Goal: Task Accomplishment & Management: Manage account settings

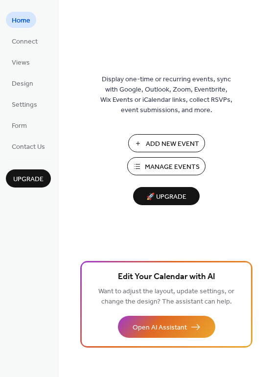
click at [177, 171] on span "Manage Events" at bounding box center [172, 167] width 55 height 10
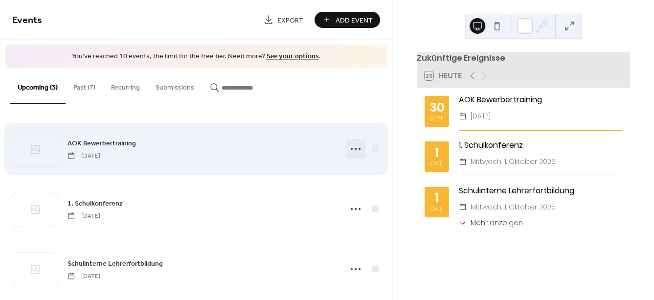
click at [359, 148] on icon at bounding box center [356, 149] width 16 height 16
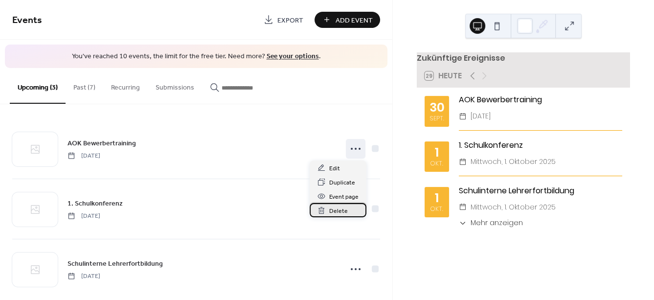
click at [343, 211] on span "Delete" at bounding box center [338, 211] width 19 height 10
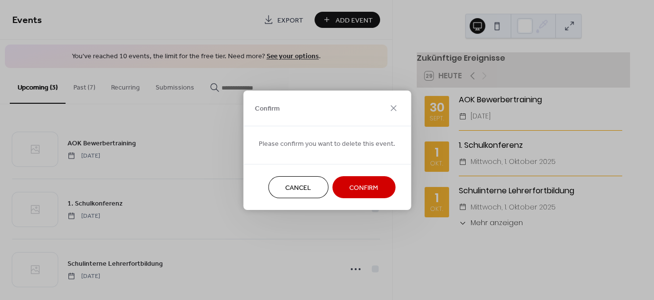
click at [357, 184] on span "Confirm" at bounding box center [363, 188] width 29 height 10
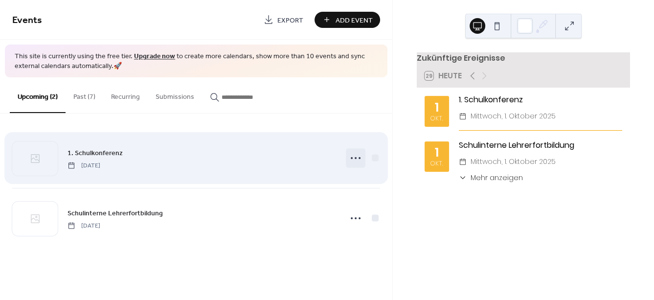
click at [357, 161] on icon at bounding box center [356, 158] width 16 height 16
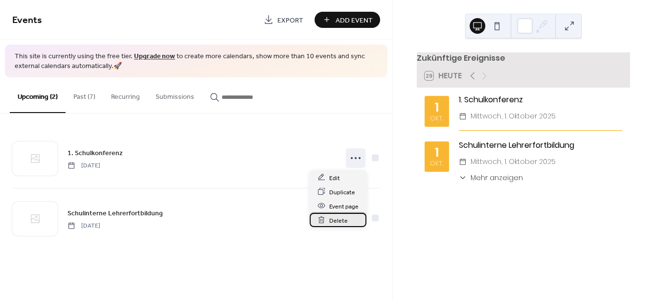
click at [343, 221] on span "Delete" at bounding box center [338, 220] width 19 height 10
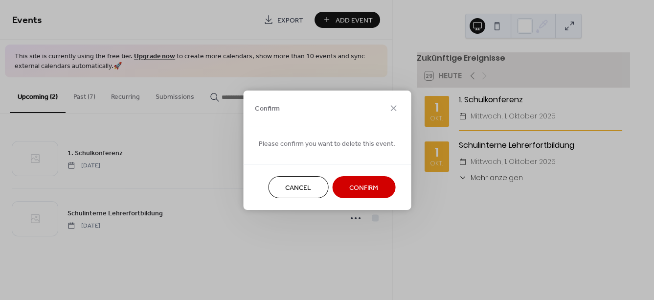
click at [357, 190] on span "Confirm" at bounding box center [363, 188] width 29 height 10
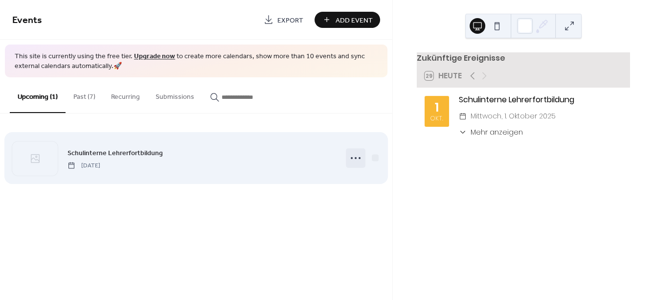
click at [357, 157] on icon at bounding box center [356, 158] width 16 height 16
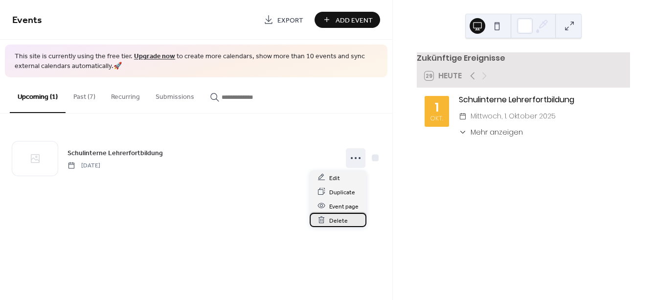
click at [343, 218] on span "Delete" at bounding box center [338, 220] width 19 height 10
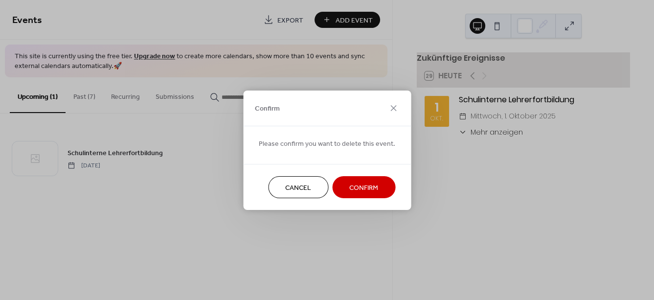
click at [365, 183] on span "Confirm" at bounding box center [363, 188] width 29 height 10
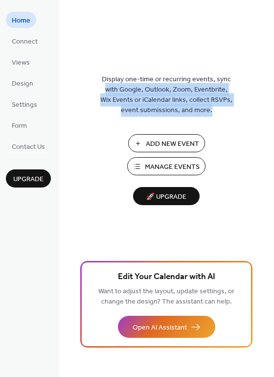
drag, startPoint x: 272, startPoint y: 75, endPoint x: 269, endPoint y: 123, distance: 48.5
click at [269, 123] on div "Display one-time or recurring events, sync with Google, Outlook, Zoom, Eventbri…" at bounding box center [166, 204] width 215 height 345
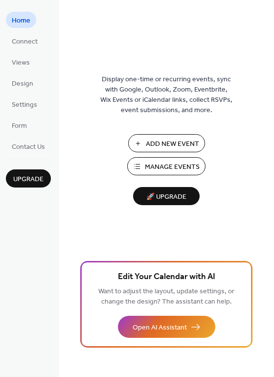
drag, startPoint x: 271, startPoint y: 126, endPoint x: 271, endPoint y: 187, distance: 61.7
click at [271, 187] on div "Display one-time or recurring events, sync with Google, Outlook, Zoom, Eventbri…" at bounding box center [166, 204] width 215 height 345
click at [24, 105] on span "Settings" at bounding box center [24, 105] width 25 height 10
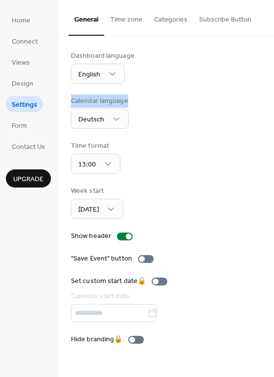
drag, startPoint x: 272, startPoint y: 56, endPoint x: 274, endPoint y: 134, distance: 78.3
click at [274, 134] on div "Dashboard language English Calendar language Deutsch Time format 13:00 Week sta…" at bounding box center [166, 197] width 215 height 323
click at [173, 23] on button "Categories" at bounding box center [170, 17] width 45 height 35
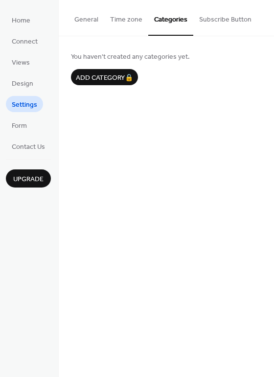
click at [225, 21] on button "Subscribe Button" at bounding box center [225, 17] width 64 height 35
